Goal: Find specific page/section: Find specific page/section

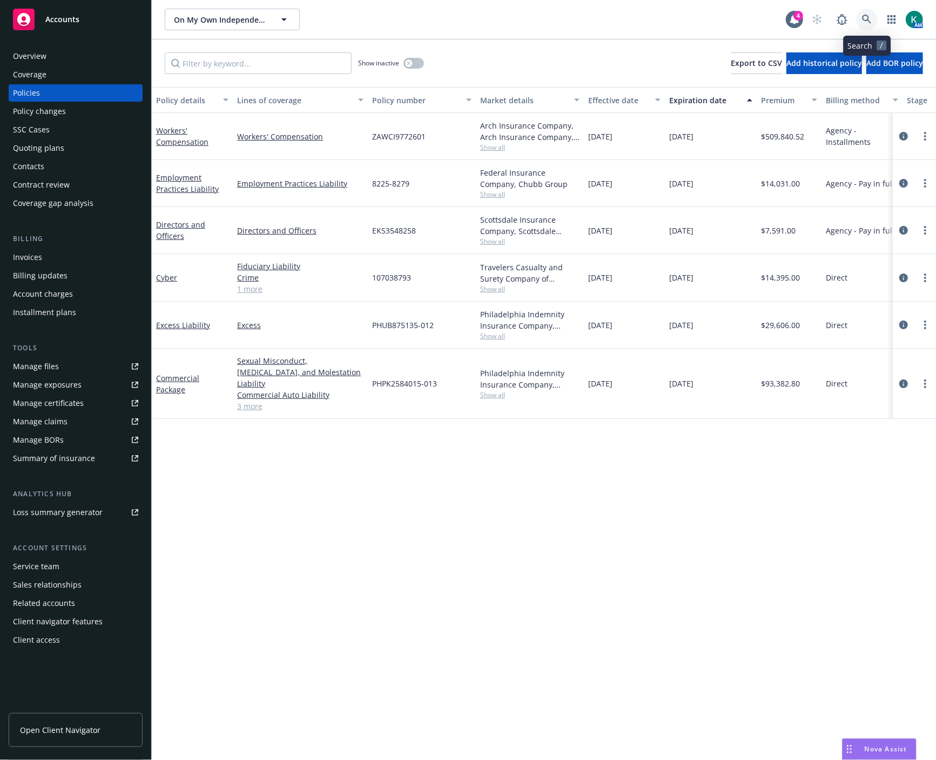
click at [866, 20] on icon at bounding box center [866, 19] width 9 height 9
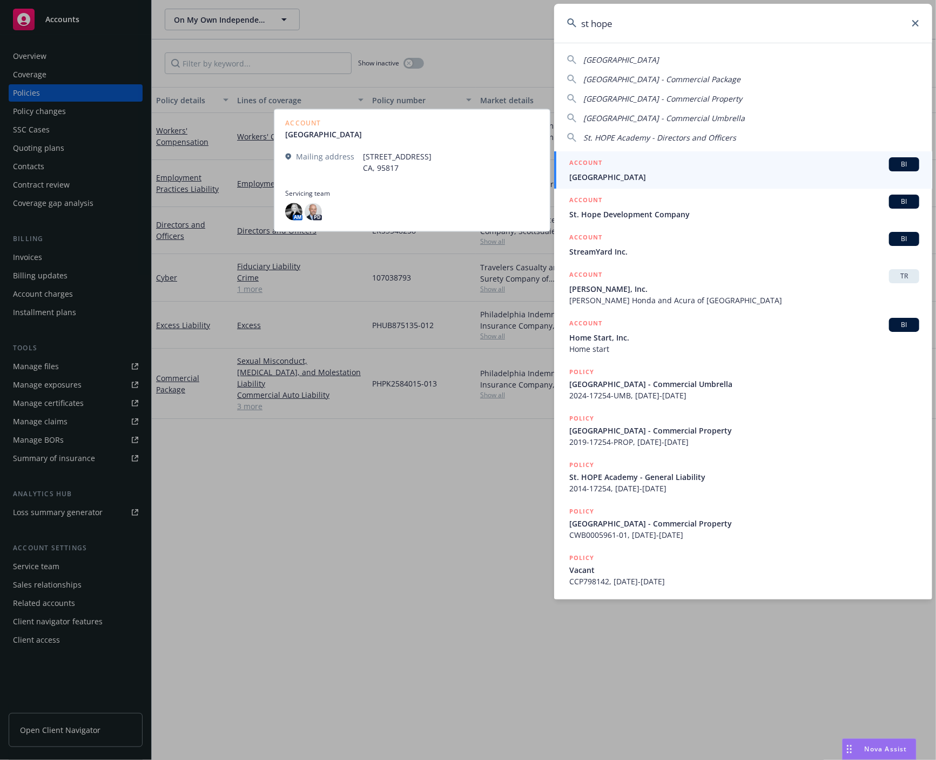
type input "st hope"
click at [634, 167] on div "ACCOUNT BI" at bounding box center [744, 164] width 350 height 14
